Goal: Task Accomplishment & Management: Complete application form

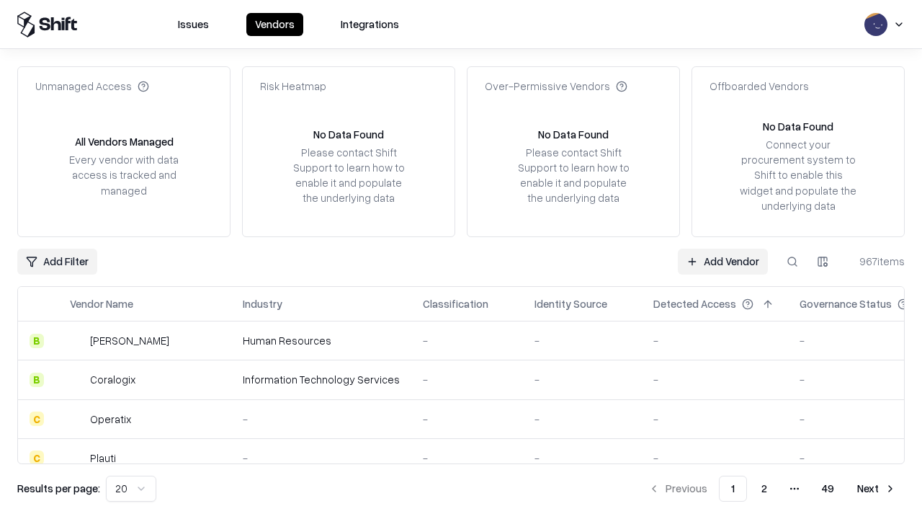
click at [722, 261] on link "Add Vendor" at bounding box center [723, 261] width 90 height 26
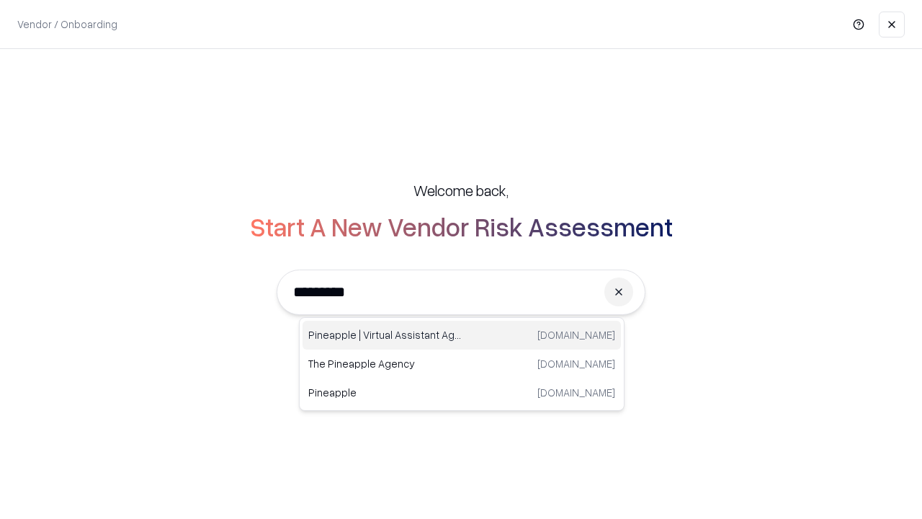
click at [462, 335] on div "Pineapple | Virtual Assistant Agency [DOMAIN_NAME]" at bounding box center [461, 334] width 318 height 29
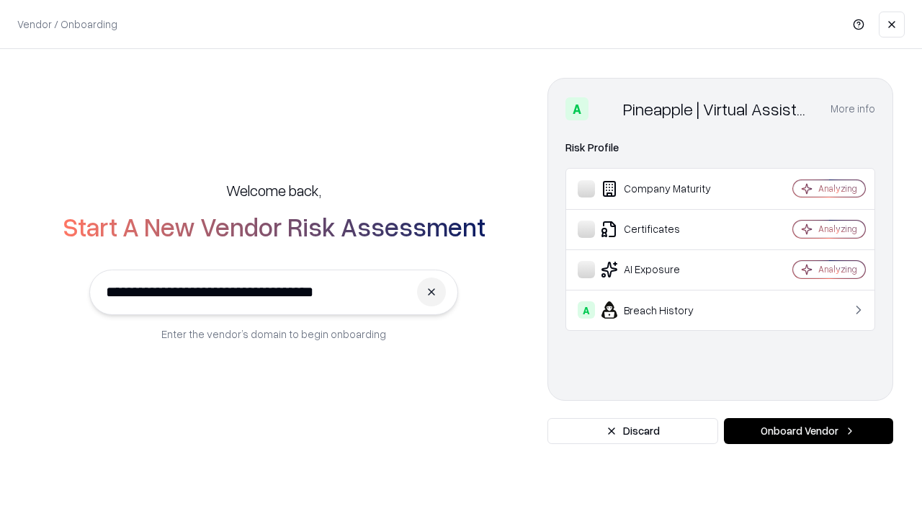
type input "**********"
click at [808, 431] on button "Onboard Vendor" at bounding box center [808, 431] width 169 height 26
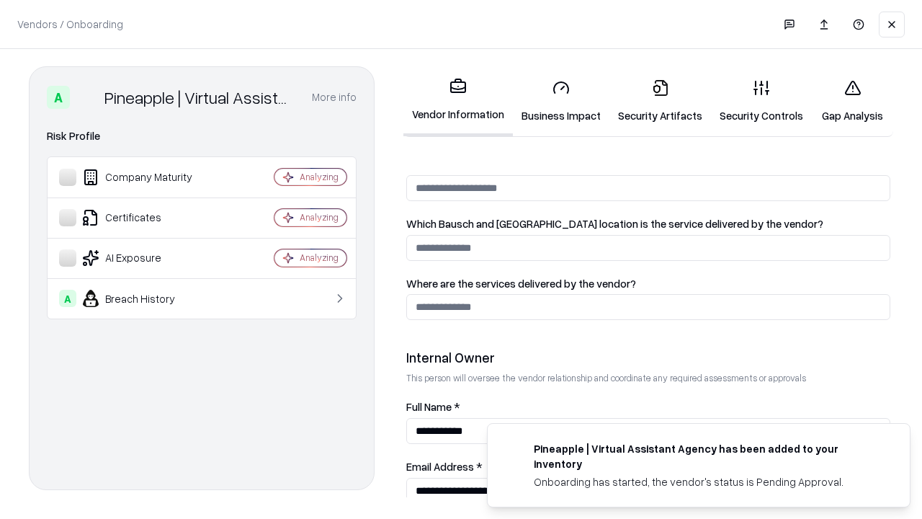
scroll to position [746, 0]
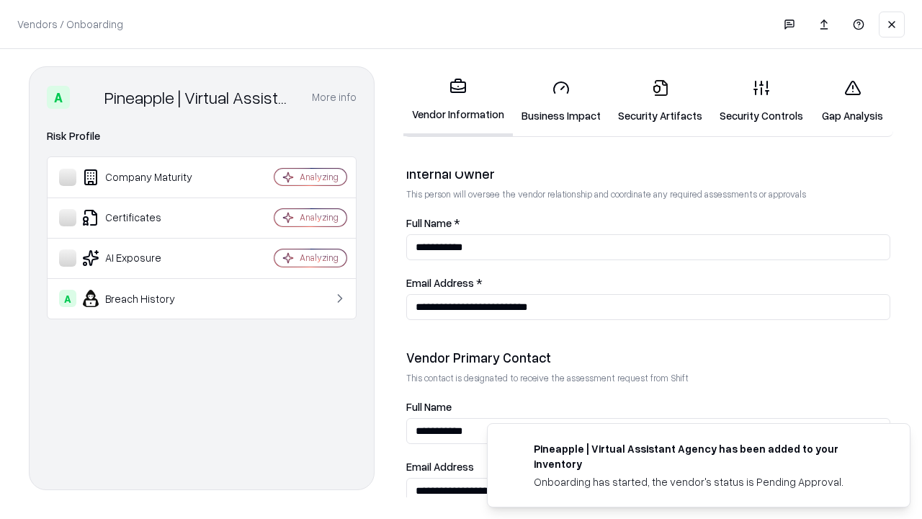
click at [561, 101] on link "Business Impact" at bounding box center [561, 101] width 97 height 67
click at [660, 101] on link "Security Artifacts" at bounding box center [660, 101] width 102 height 67
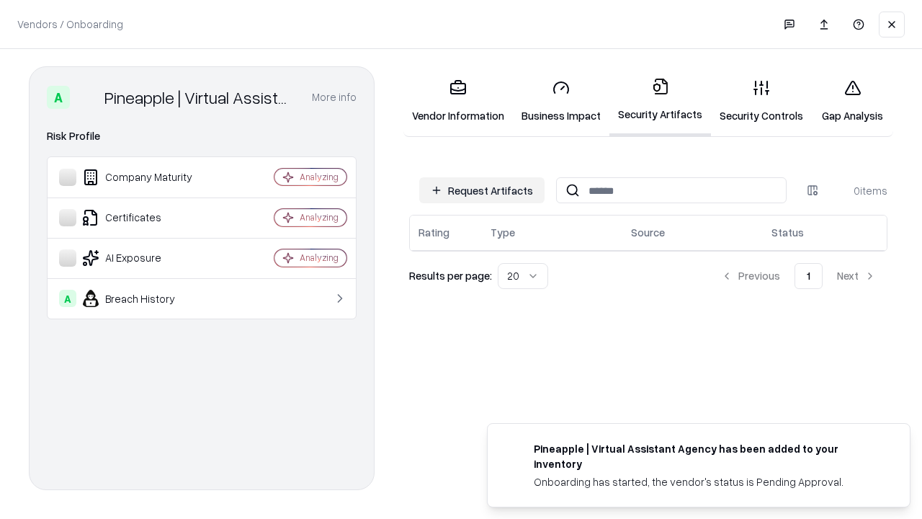
click at [482, 190] on button "Request Artifacts" at bounding box center [481, 190] width 125 height 26
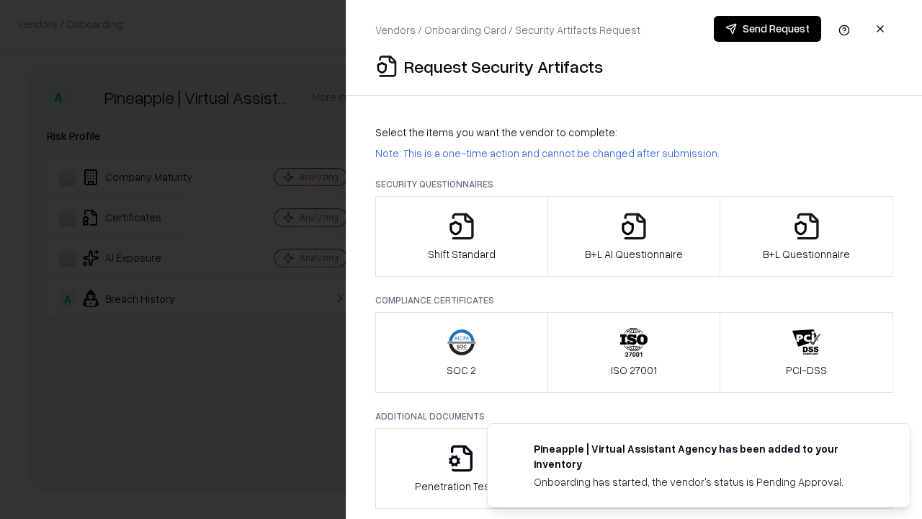
click at [461, 236] on icon "button" at bounding box center [461, 226] width 29 height 29
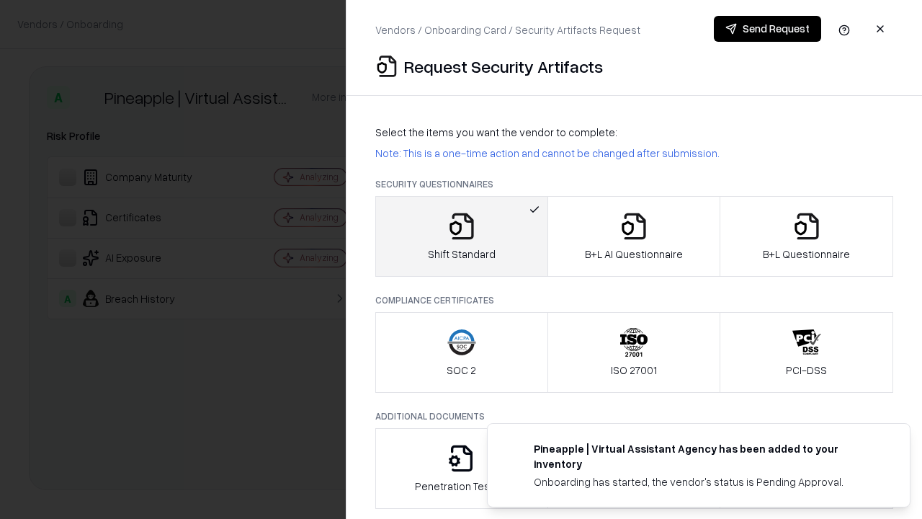
click at [767, 29] on button "Send Request" at bounding box center [767, 29] width 107 height 26
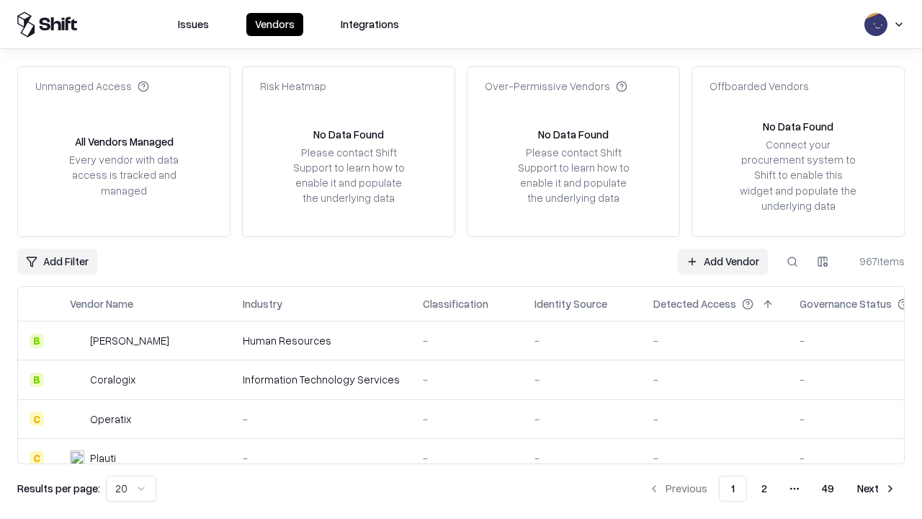
click at [792, 261] on button at bounding box center [792, 261] width 26 height 26
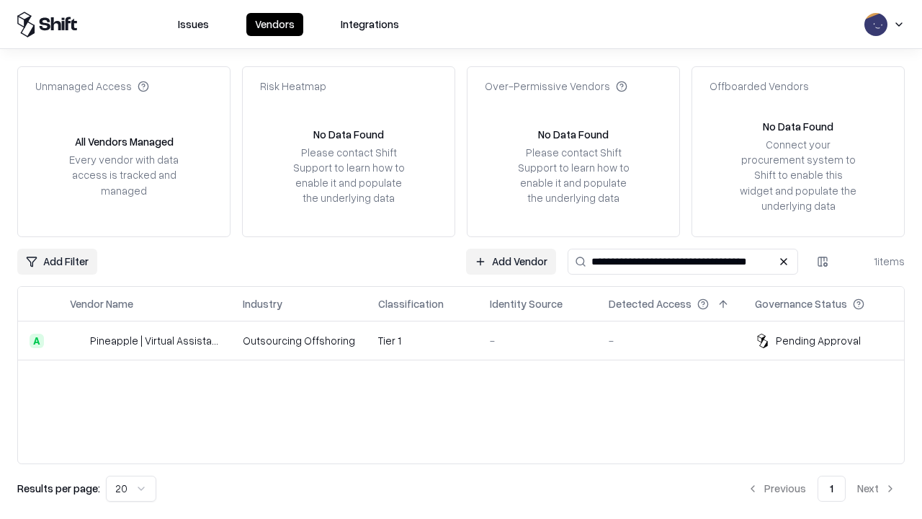
type input "**********"
click at [470, 340] on td "Tier 1" at bounding box center [423, 340] width 112 height 39
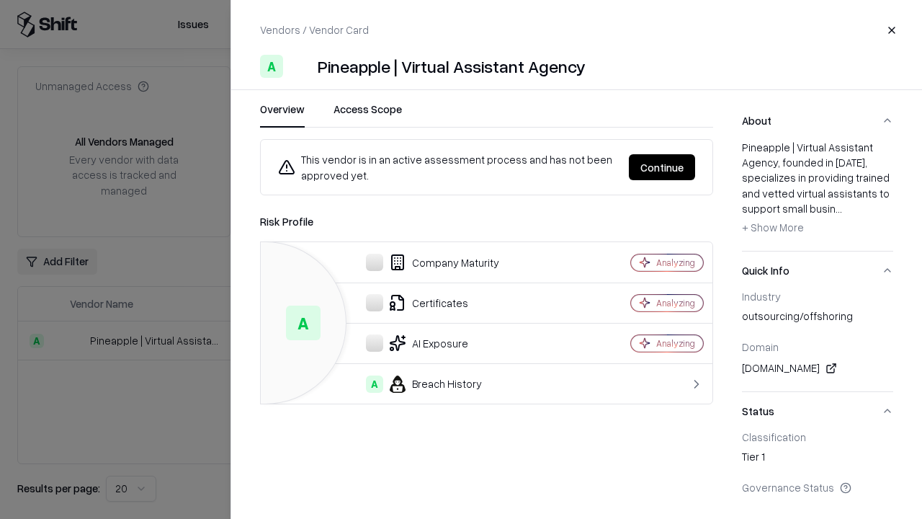
click at [662, 167] on button "Continue" at bounding box center [662, 167] width 66 height 26
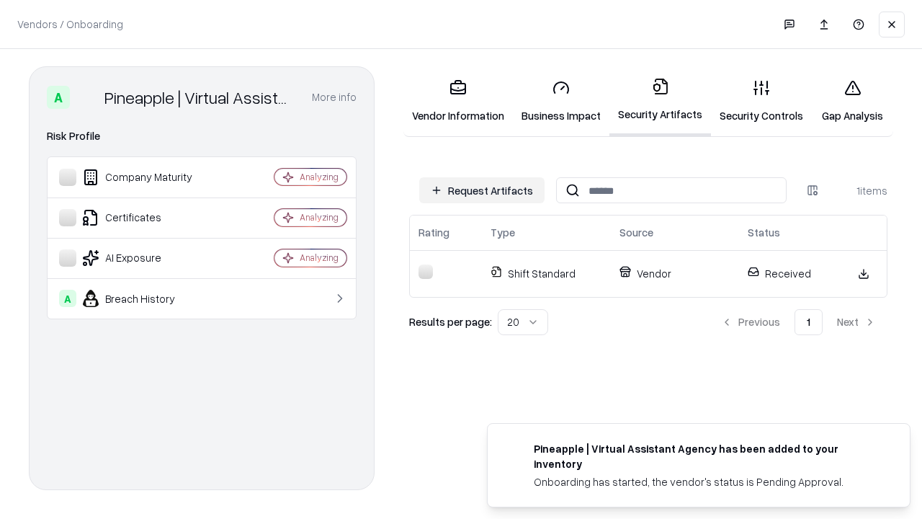
click at [852, 101] on link "Gap Analysis" at bounding box center [852, 101] width 81 height 67
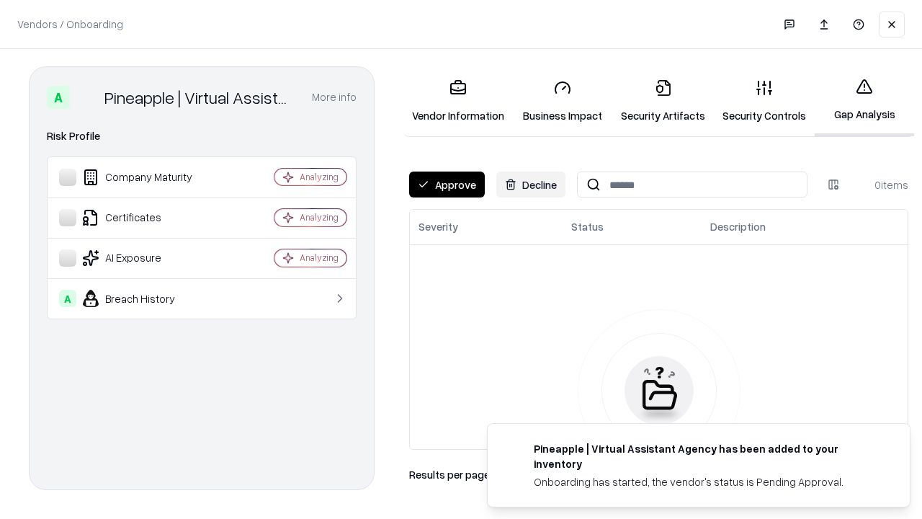
click at [446, 184] on button "Approve" at bounding box center [447, 184] width 76 height 26
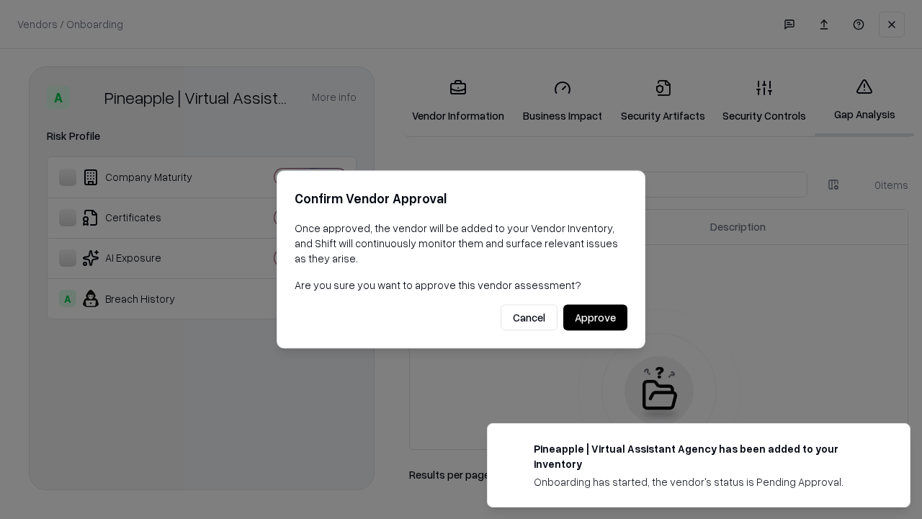
click at [595, 317] on button "Approve" at bounding box center [595, 318] width 64 height 26
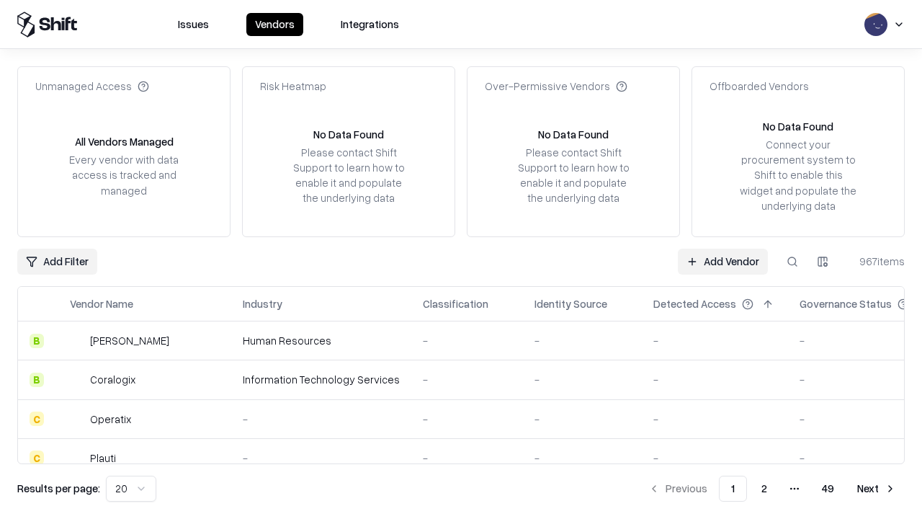
type input "**********"
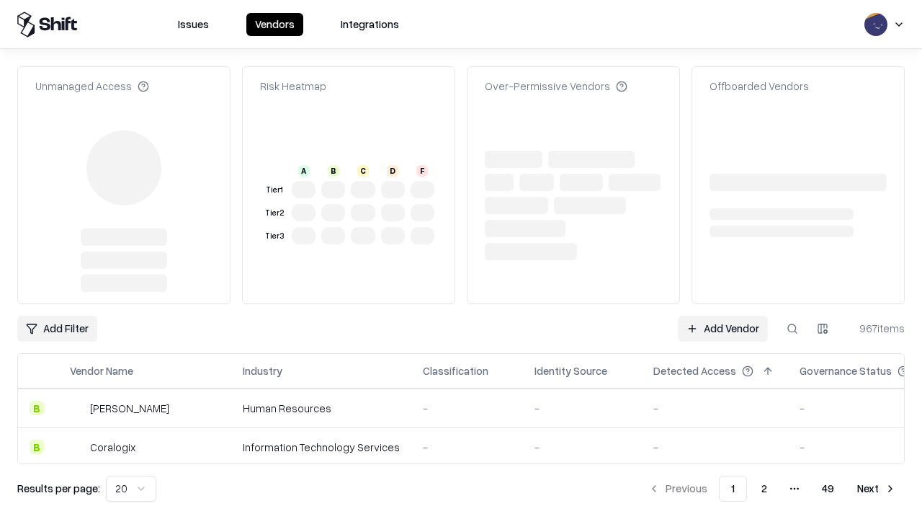
click at [722, 315] on link "Add Vendor" at bounding box center [723, 328] width 90 height 26
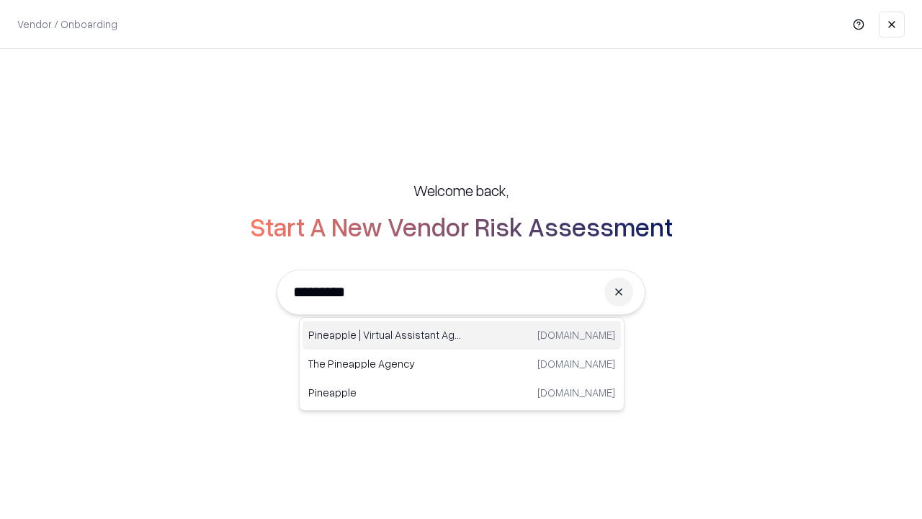
click at [462, 335] on div "Pineapple | Virtual Assistant Agency [DOMAIN_NAME]" at bounding box center [461, 334] width 318 height 29
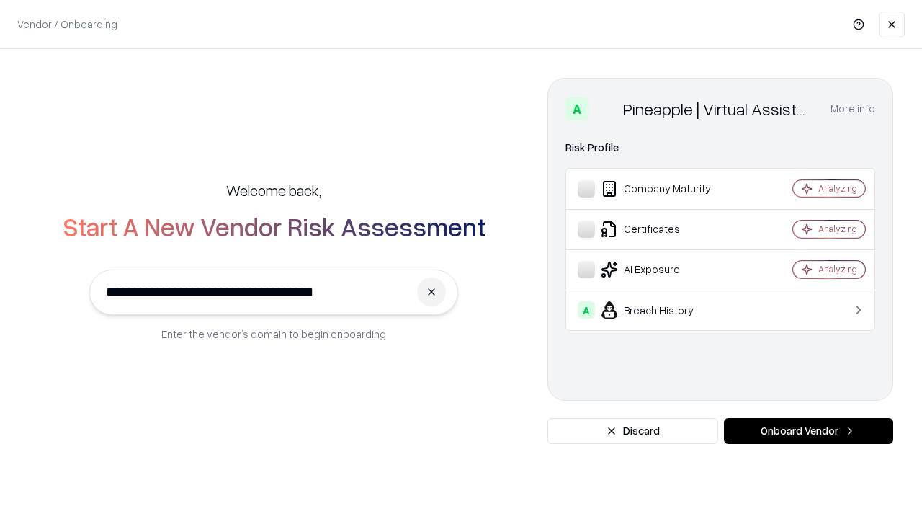
type input "**********"
click at [808, 431] on button "Onboard Vendor" at bounding box center [808, 431] width 169 height 26
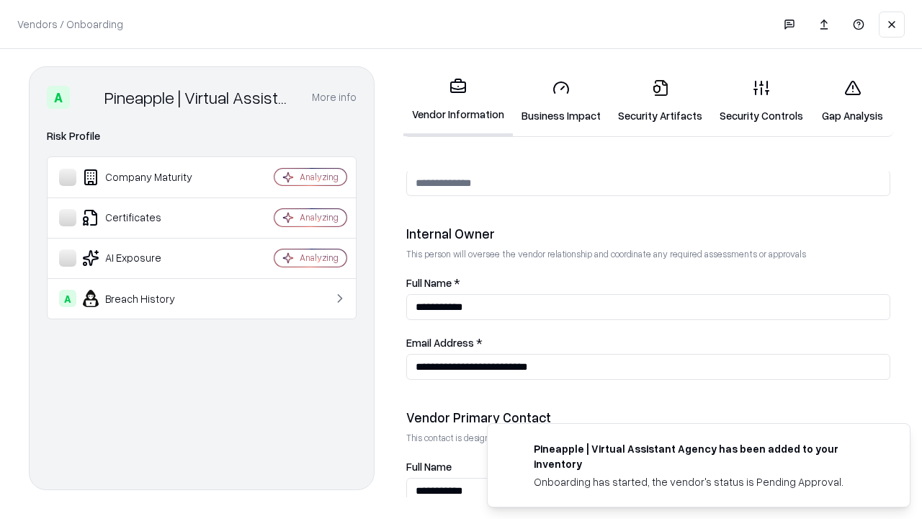
scroll to position [746, 0]
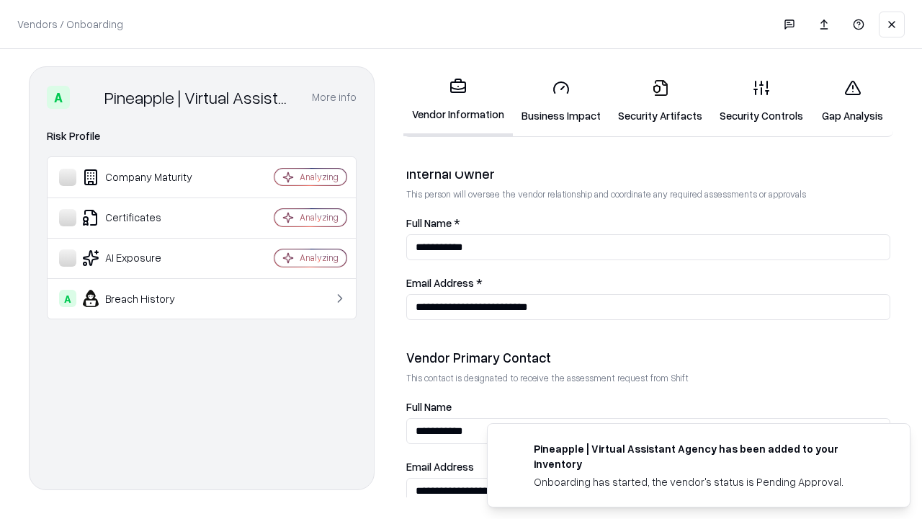
click at [852, 101] on link "Gap Analysis" at bounding box center [852, 101] width 81 height 67
